Goal: Find specific page/section: Find specific page/section

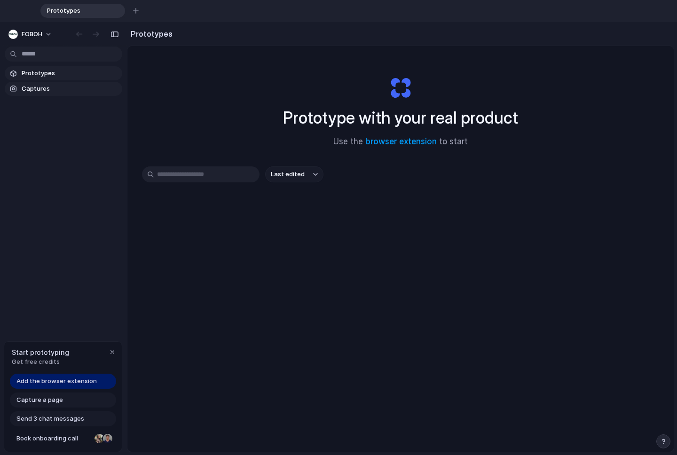
click at [31, 87] on span "Captures" at bounding box center [70, 88] width 97 height 9
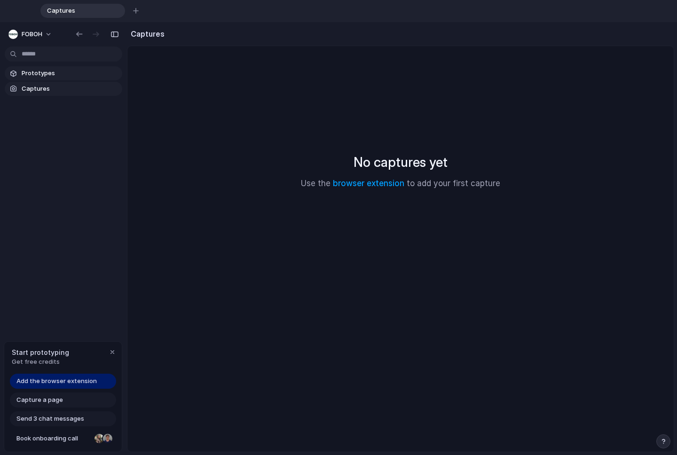
click at [39, 74] on span "Prototypes" at bounding box center [70, 73] width 97 height 9
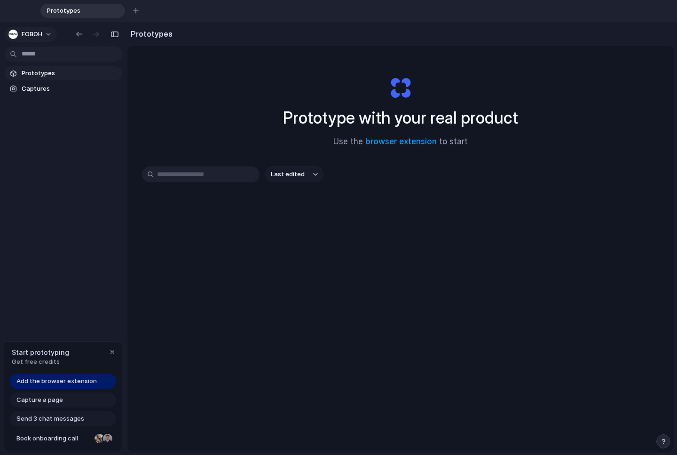
click at [52, 34] on button "FOBOH" at bounding box center [31, 34] width 52 height 15
click at [44, 34] on div "Settings Invite members Change theme Sign out" at bounding box center [338, 227] width 677 height 455
click at [47, 34] on button "FOBOH" at bounding box center [31, 34] width 52 height 15
click at [56, 144] on div "Settings Invite members Change theme Sign out" at bounding box center [338, 227] width 677 height 455
click at [47, 381] on span "Add the browser extension" at bounding box center [56, 381] width 80 height 9
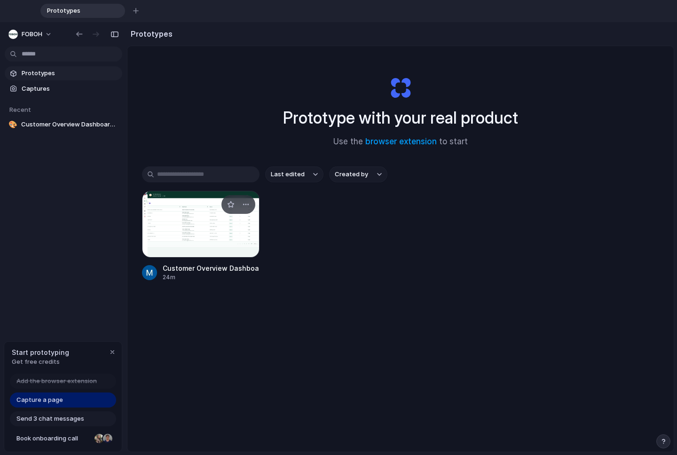
click at [212, 240] on div at bounding box center [201, 224] width 118 height 67
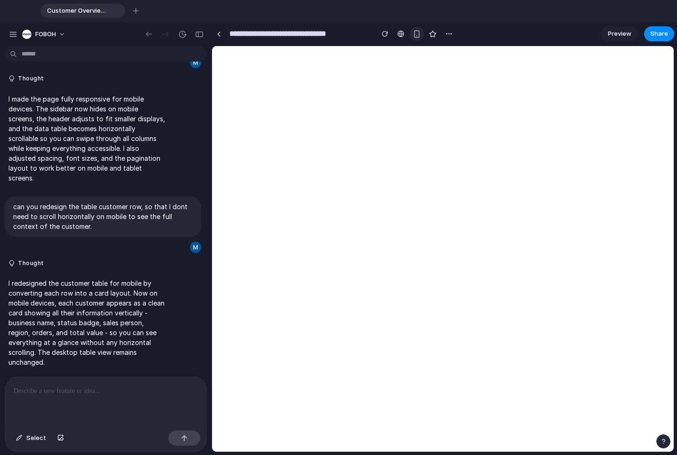
click at [412, 35] on button "button" at bounding box center [417, 34] width 14 height 14
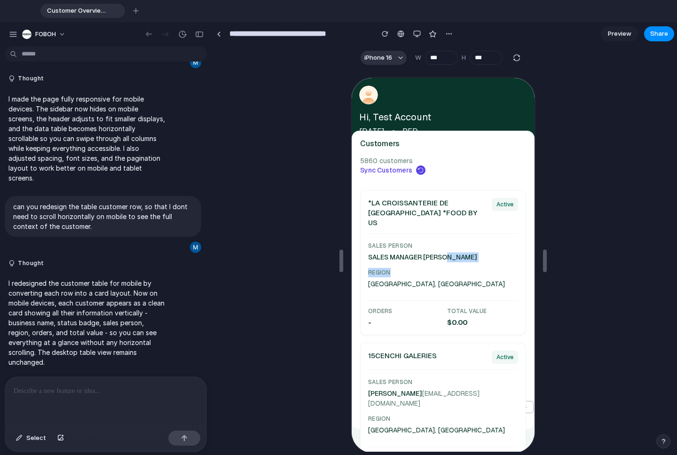
drag, startPoint x: 451, startPoint y: 262, endPoint x: 447, endPoint y: 251, distance: 11.9
click at [447, 251] on div "Sales Person SALES MANAGER CHULLORA Region [GEOGRAPHIC_DATA], [GEOGRAPHIC_DATA]…" at bounding box center [442, 283] width 150 height 86
click at [453, 252] on label "SALES MANAGER [PERSON_NAME]" at bounding box center [421, 256] width 109 height 8
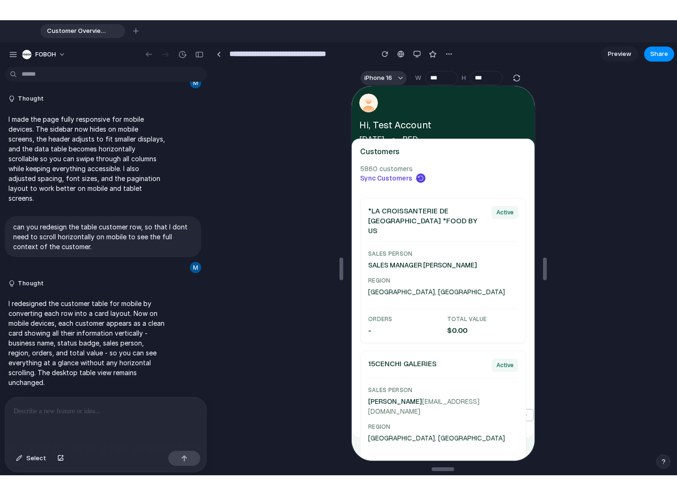
scroll to position [17, 0]
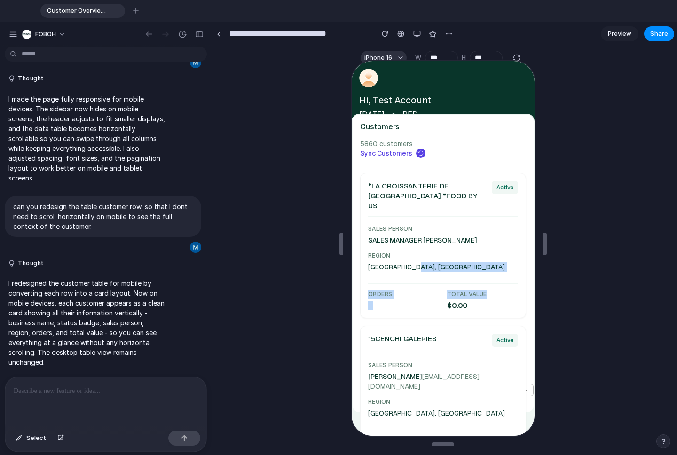
drag, startPoint x: 482, startPoint y: 281, endPoint x: 486, endPoint y: 250, distance: 30.8
click at [486, 255] on div "Sales Person SALES MANAGER CHULLORA Region [GEOGRAPHIC_DATA], [GEOGRAPHIC_DATA]…" at bounding box center [442, 266] width 150 height 86
click at [486, 250] on span "Region" at bounding box center [442, 254] width 150 height 9
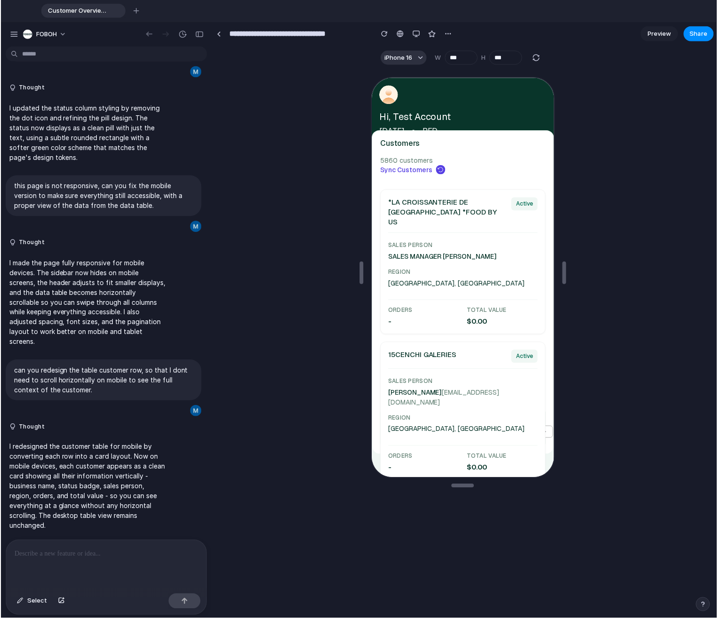
scroll to position [52, 0]
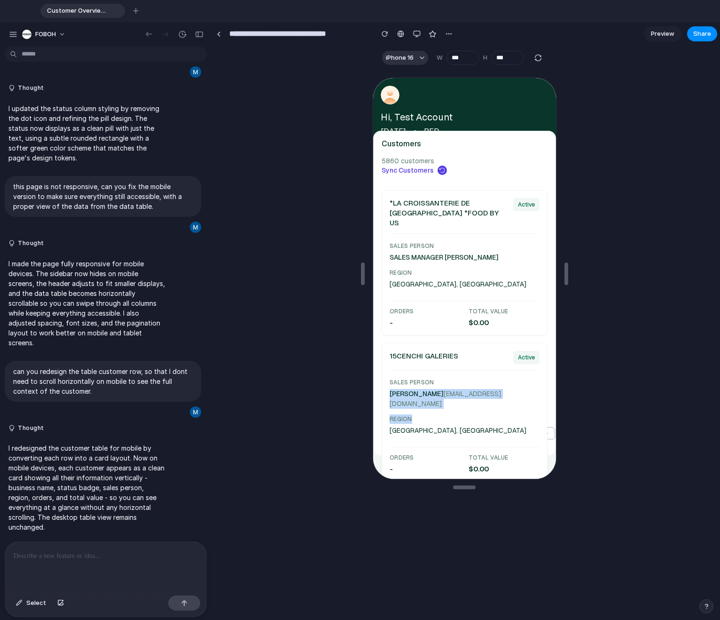
drag, startPoint x: 473, startPoint y: 396, endPoint x: 474, endPoint y: 369, distance: 27.8
click at [474, 377] on div "Sales Person [PERSON_NAME] [PERSON_NAME][EMAIL_ADDRESS][DOMAIN_NAME] Region [GE…" at bounding box center [463, 425] width 150 height 96
click at [514, 399] on span "Region" at bounding box center [463, 417] width 150 height 9
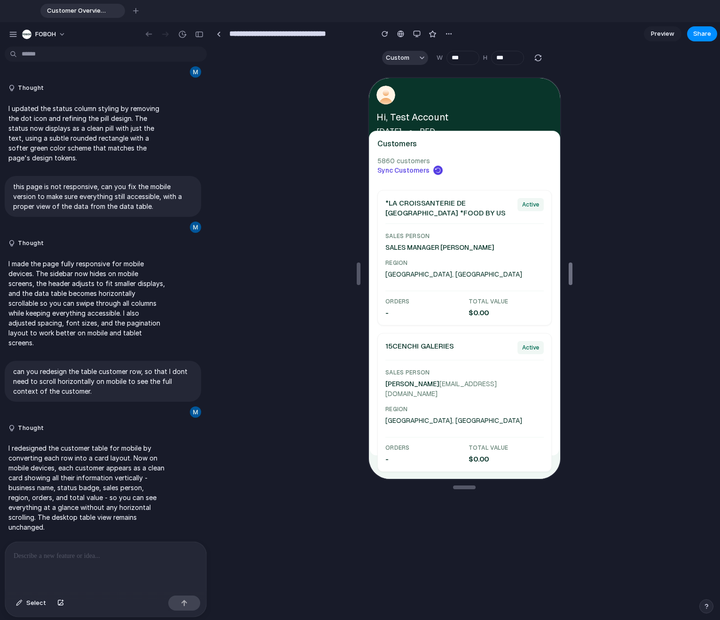
drag, startPoint x: 567, startPoint y: 277, endPoint x: 572, endPoint y: 264, distance: 14.3
click at [448, 249] on label "SALES MANAGER [PERSON_NAME]" at bounding box center [438, 247] width 109 height 8
click at [516, 252] on div "Sales Person SALES MANAGER CHULLORA Region [GEOGRAPHIC_DATA], [GEOGRAPHIC_DATA]…" at bounding box center [463, 273] width 158 height 86
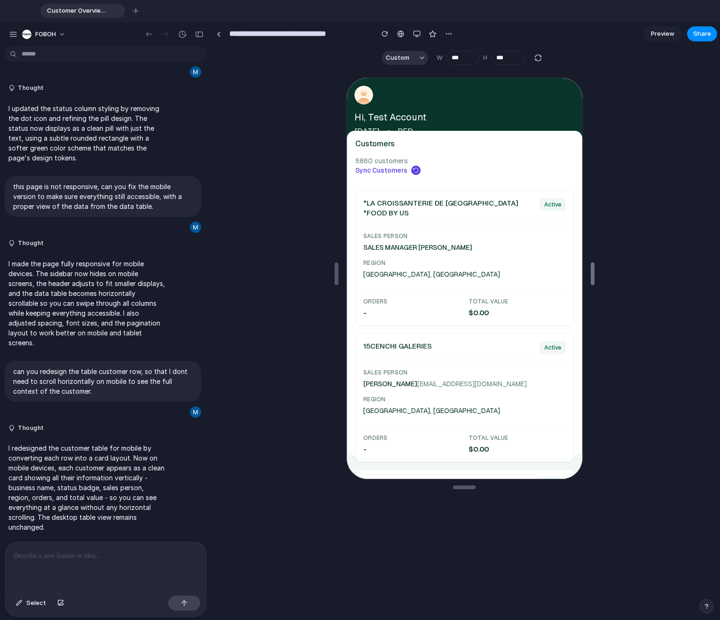
type input "***"
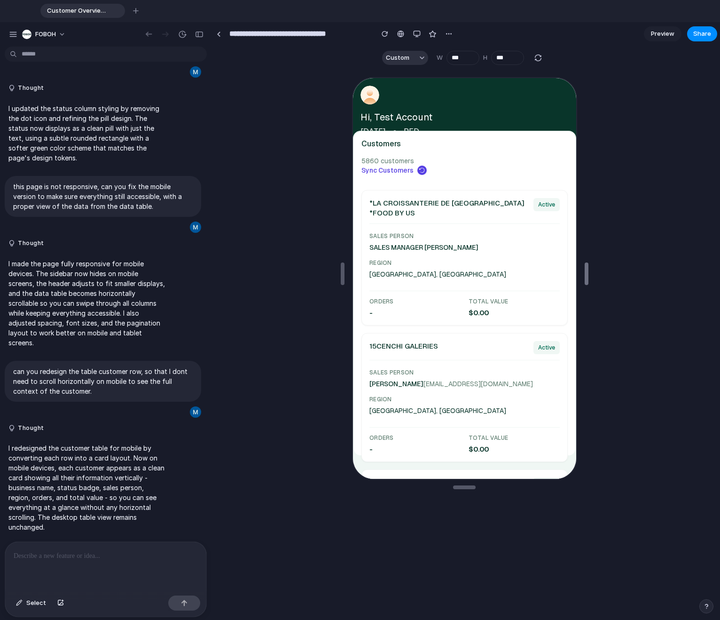
drag, startPoint x: 571, startPoint y: 269, endPoint x: 587, endPoint y: 267, distance: 16.2
click at [110, 399] on div at bounding box center [105, 566] width 201 height 50
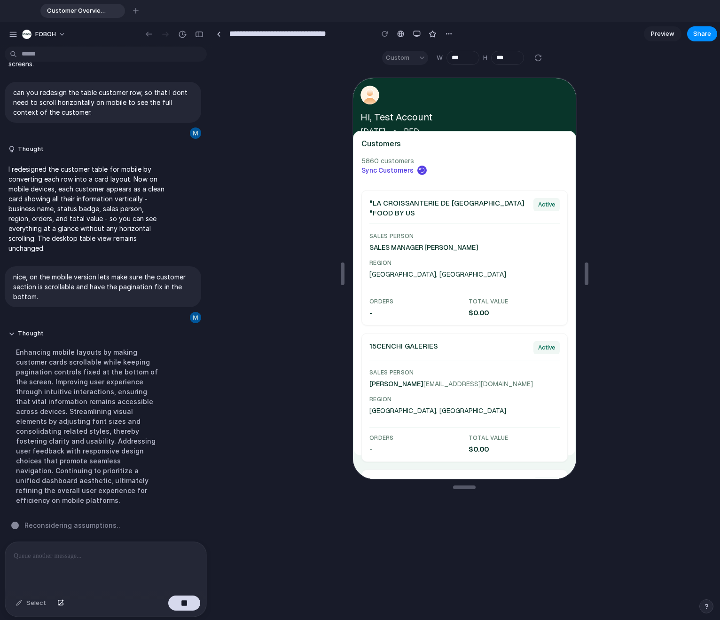
scroll to position [330, 0]
